Goal: Transaction & Acquisition: Purchase product/service

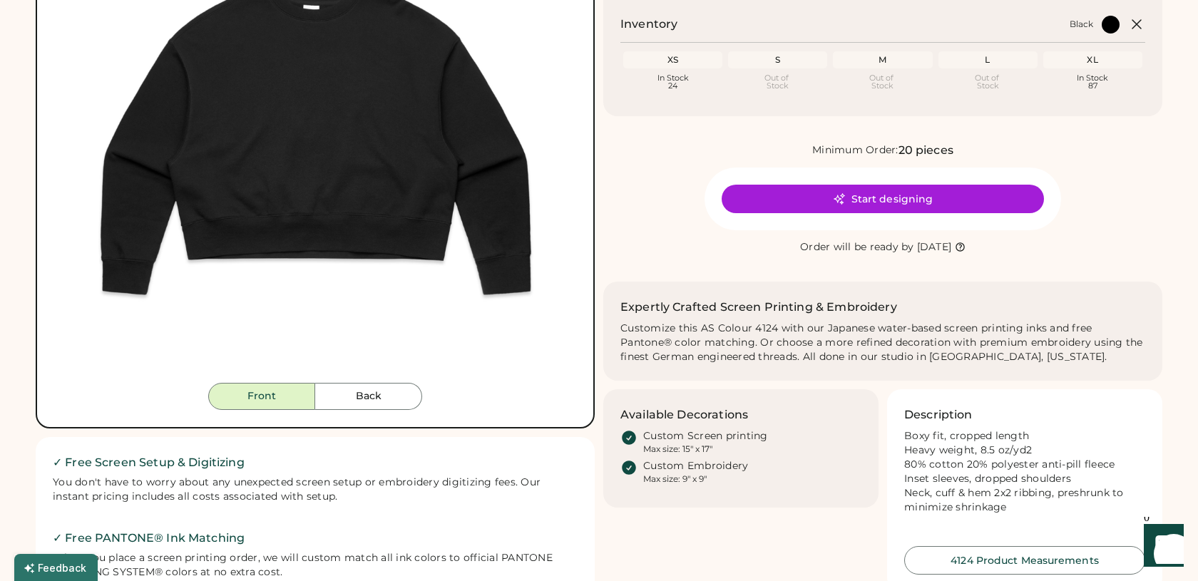
scroll to position [215, 0]
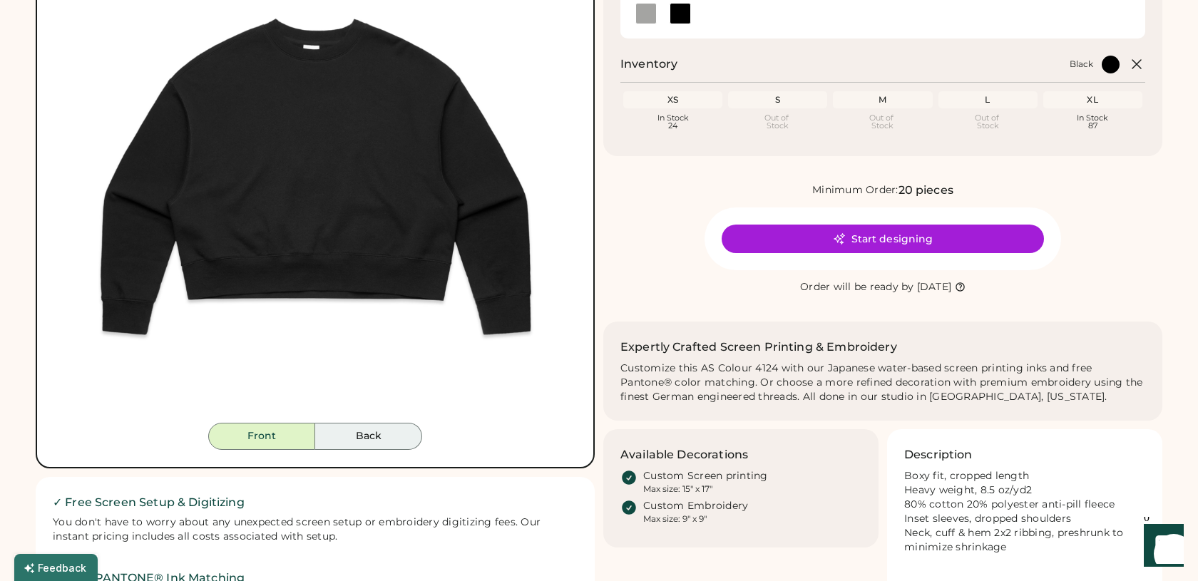
click at [364, 439] on button "Back" at bounding box center [368, 436] width 107 height 27
click at [272, 442] on button "Front" at bounding box center [261, 436] width 107 height 27
click at [353, 431] on button "Back" at bounding box center [368, 436] width 107 height 27
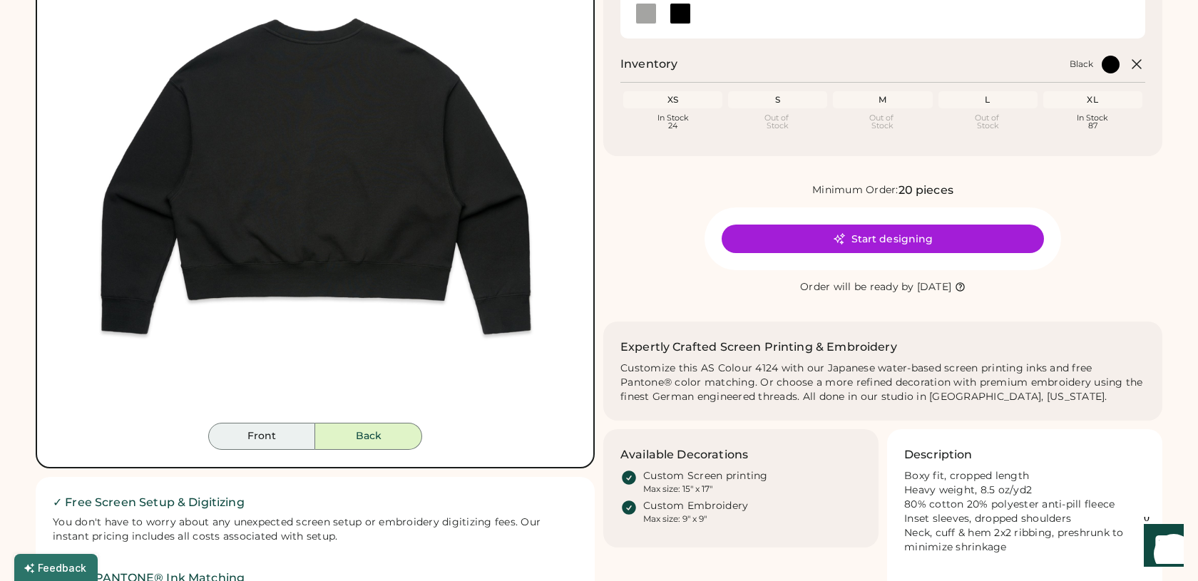
click at [269, 438] on button "Front" at bounding box center [261, 436] width 107 height 27
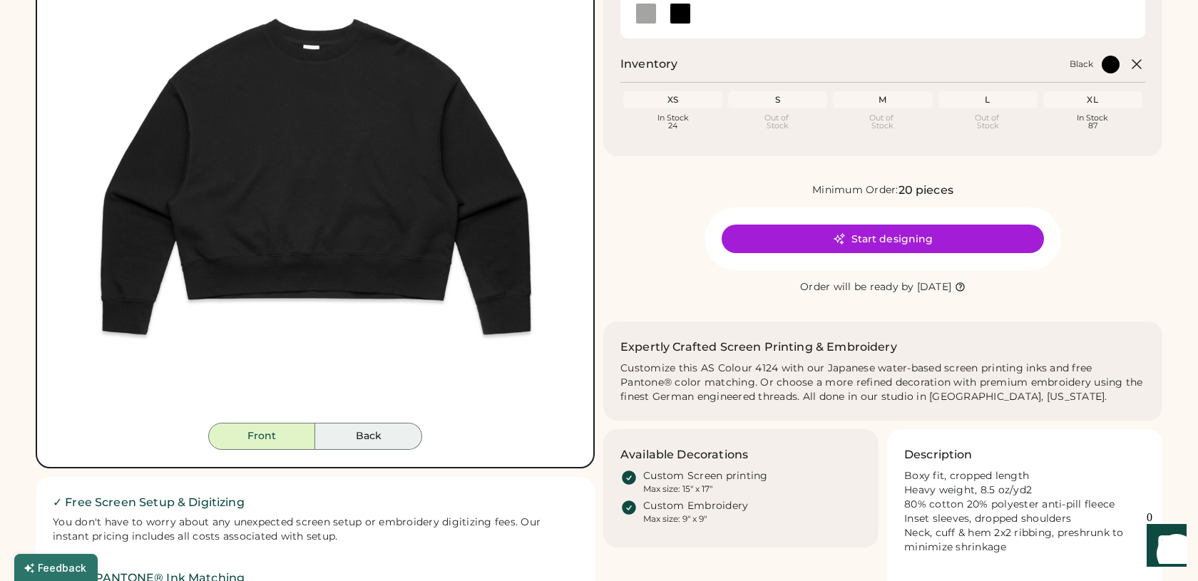
click at [359, 446] on button "Back" at bounding box center [368, 436] width 107 height 27
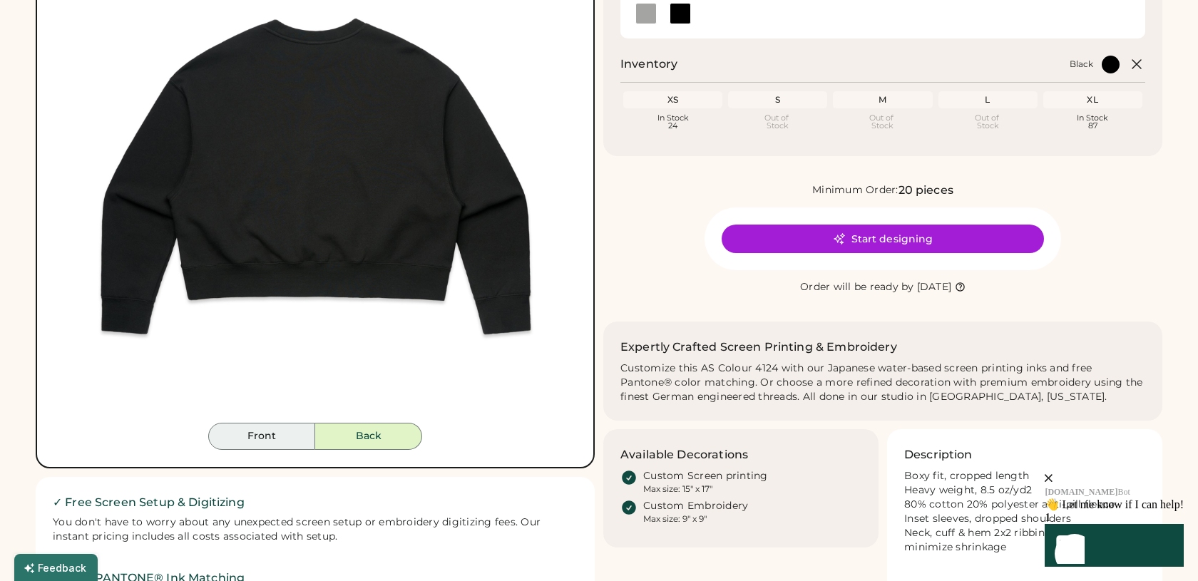
click at [288, 439] on button "Front" at bounding box center [261, 436] width 107 height 27
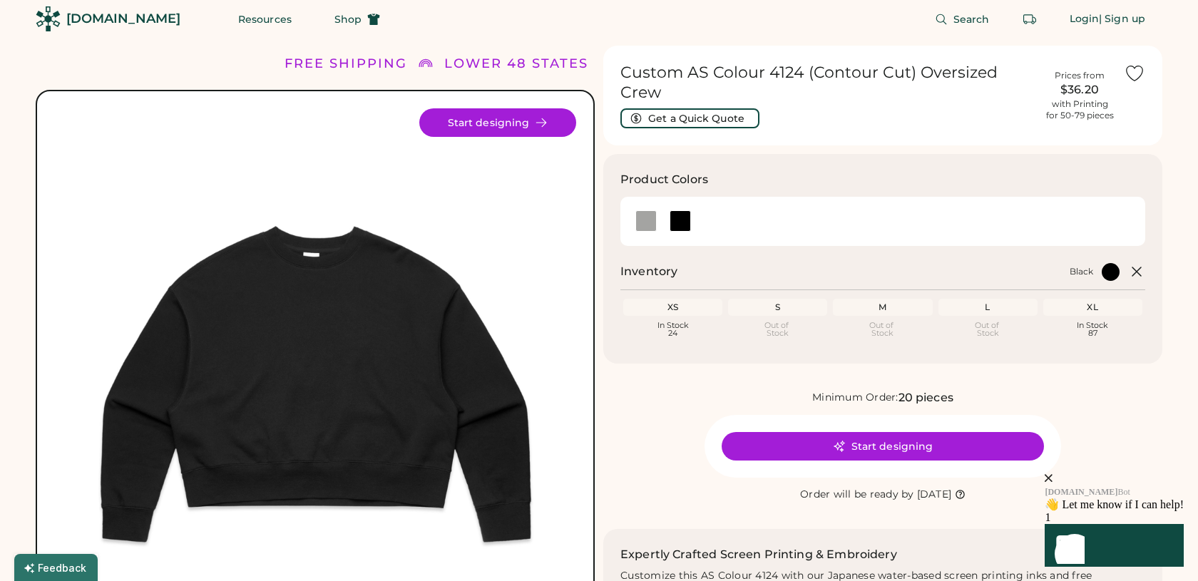
scroll to position [0, 0]
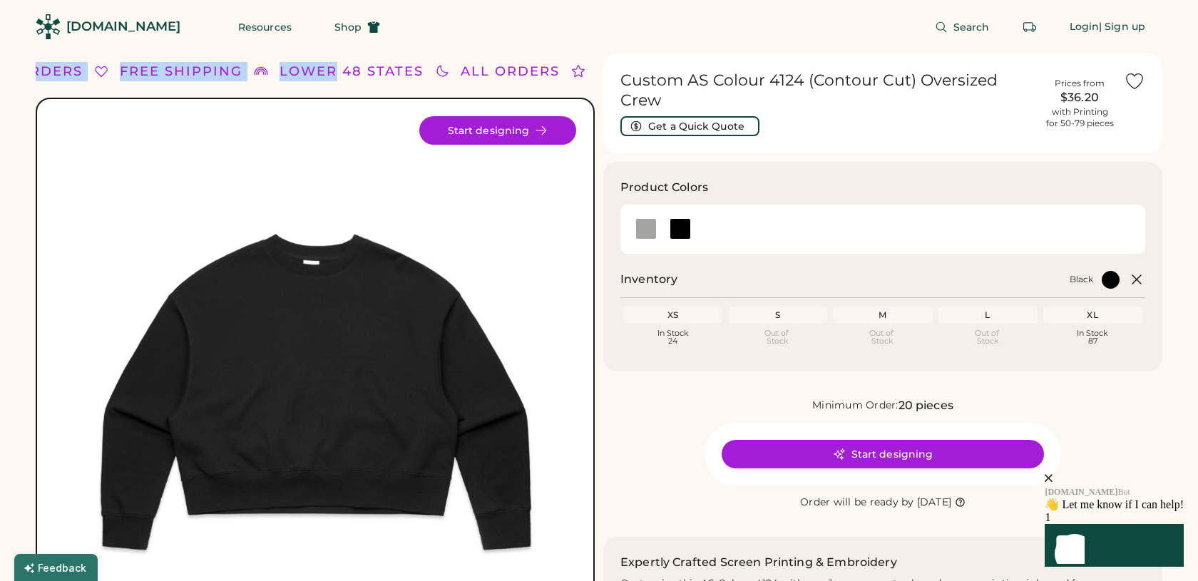
drag, startPoint x: 225, startPoint y: 71, endPoint x: 328, endPoint y: 68, distance: 102.7
click at [328, 68] on div "FREE SHIPPING LOWER 48 STATES ALL ORDERS FREE SHIPPING LOWER 48 STATES ALL ORDE…" at bounding box center [181, 71] width 1077 height 19
click at [328, 58] on div "FREE SHIPPING LOWER 48 STATES ALL ORDERS FREE SHIPPING LOWER 48 STATES ALL ORDE…" at bounding box center [315, 71] width 559 height 36
